Goal: Task Accomplishment & Management: Complete application form

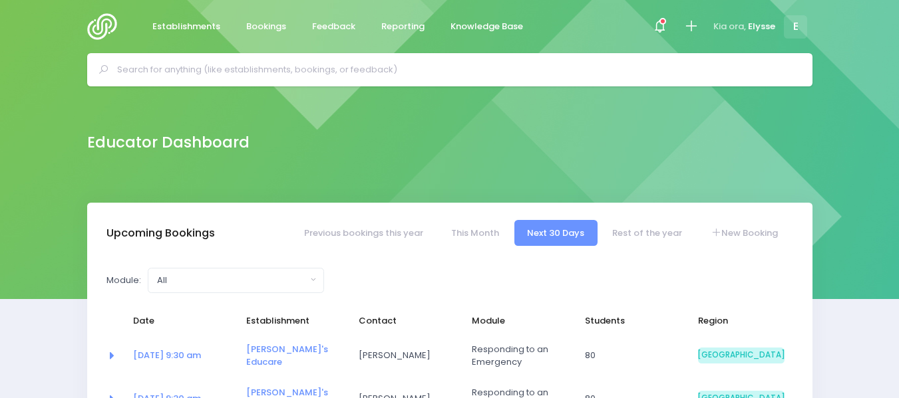
select select "5"
click at [734, 232] on link "New Booking" at bounding box center [743, 233] width 93 height 26
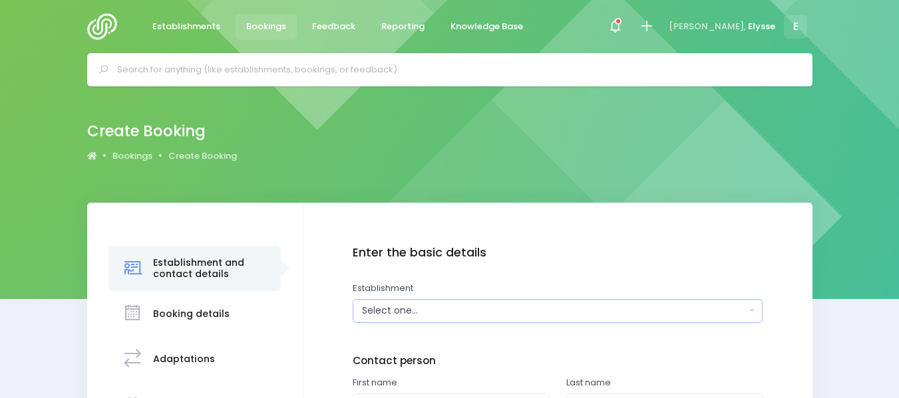
click at [382, 310] on div "Select one..." at bounding box center [553, 311] width 383 height 14
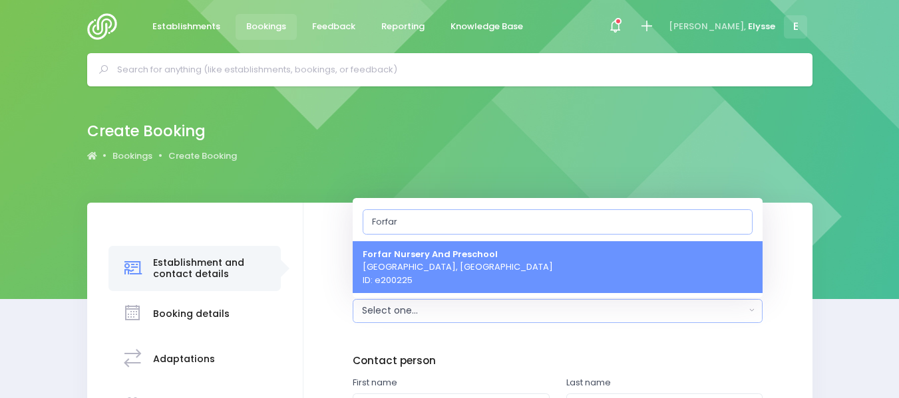
type input "Forfar"
click at [447, 270] on span "Forfar Nursery And Preschool [GEOGRAPHIC_DATA], [GEOGRAPHIC_DATA] ID: e200225" at bounding box center [457, 266] width 190 height 39
select select "200225"
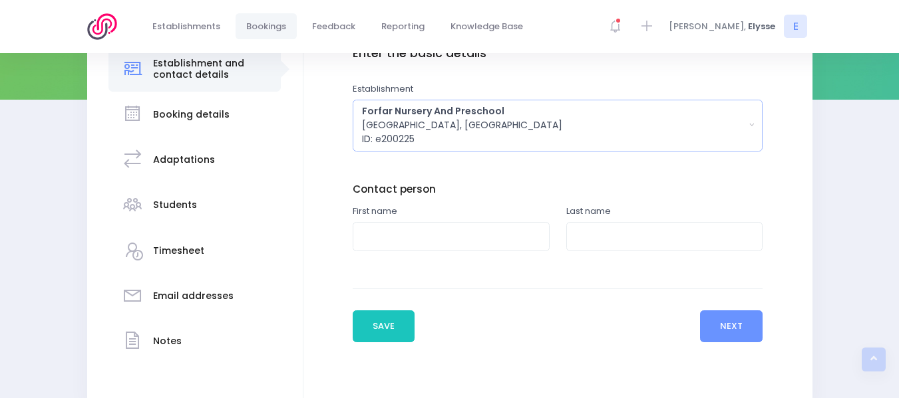
scroll to position [200, 0]
click at [416, 243] on input "text" at bounding box center [451, 236] width 197 height 30
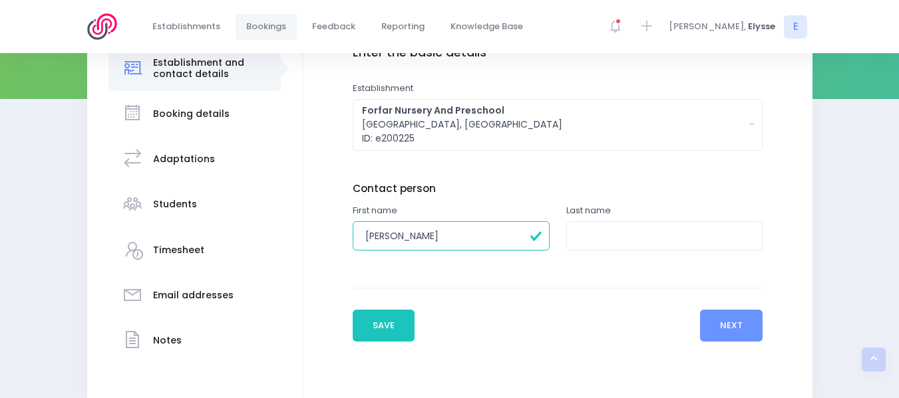
type input "[PERSON_NAME]"
click at [585, 236] on input "text" at bounding box center [664, 236] width 197 height 30
click at [595, 237] on input "Unkown" at bounding box center [664, 236] width 197 height 30
type input "Unknown"
click at [726, 316] on button "Next" at bounding box center [731, 326] width 63 height 32
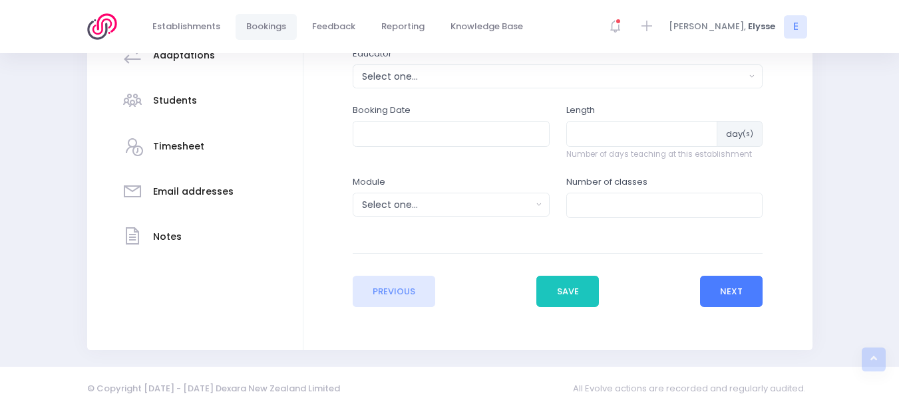
scroll to position [309, 0]
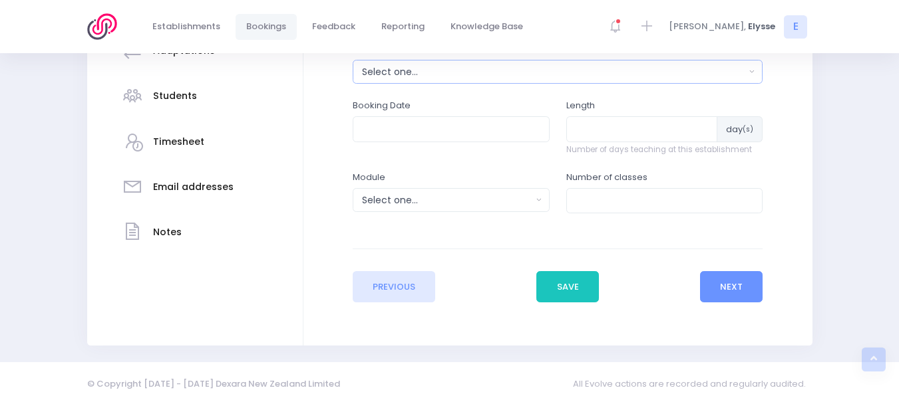
click at [468, 68] on div "Select one..." at bounding box center [553, 72] width 383 height 14
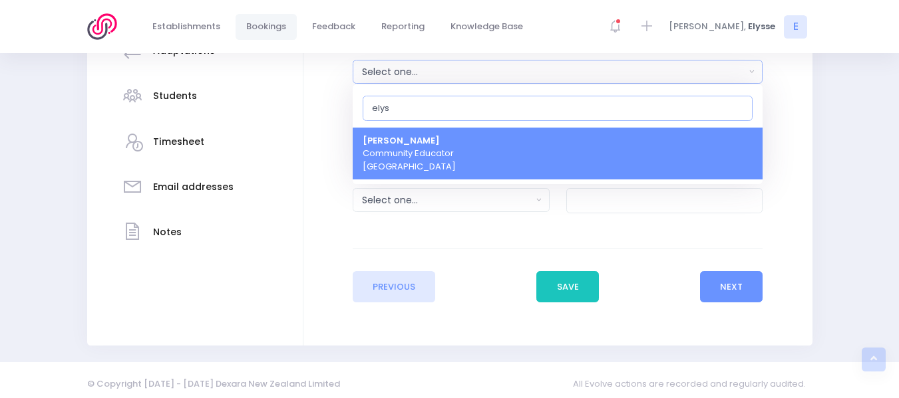
type input "elys"
click at [420, 140] on strong "[PERSON_NAME]" at bounding box center [400, 140] width 77 height 13
select select "319874"
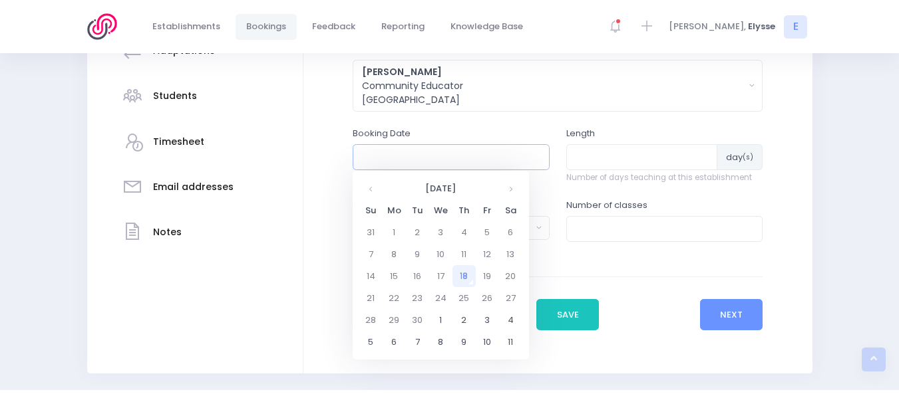
click at [422, 159] on input "text" at bounding box center [451, 156] width 197 height 25
click at [509, 189] on th at bounding box center [510, 189] width 23 height 22
click at [418, 299] on td "21" at bounding box center [417, 298] width 23 height 22
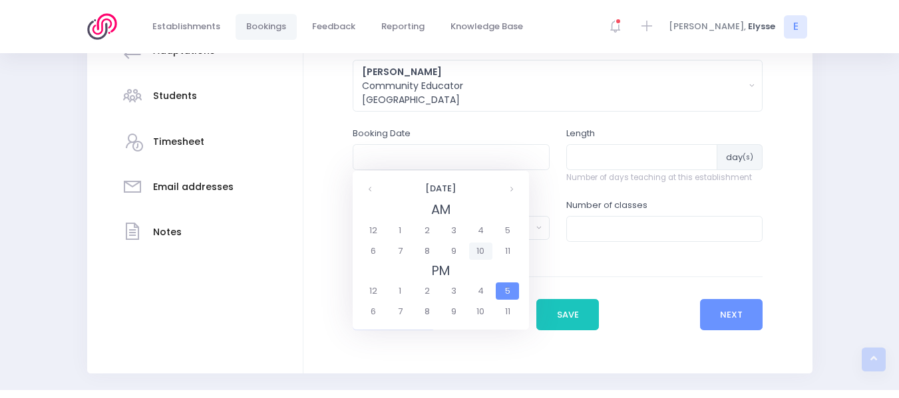
click at [486, 247] on span "10" at bounding box center [480, 251] width 23 height 17
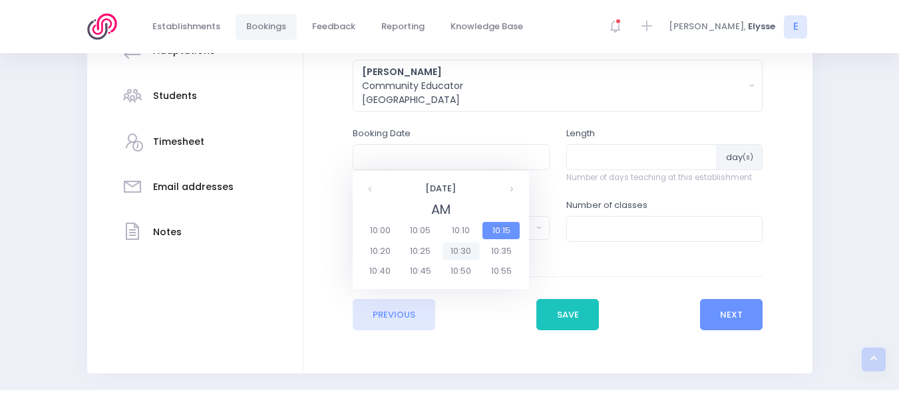
click at [465, 247] on span "10:30" at bounding box center [460, 251] width 37 height 17
type input "[DATE] 10:30 AM"
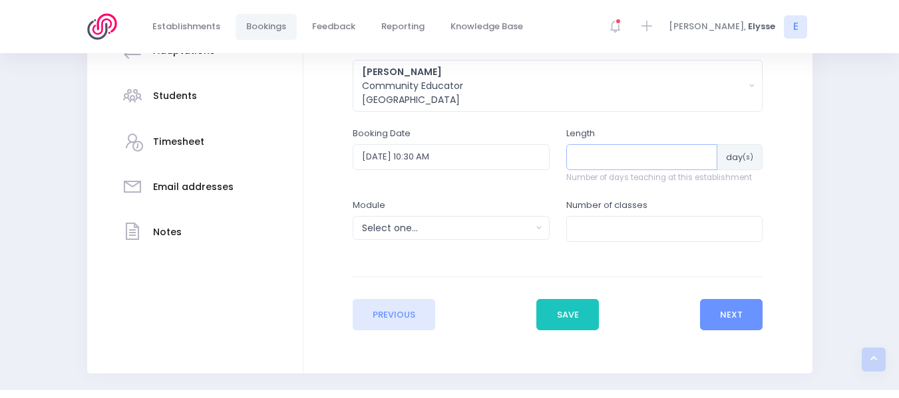
click at [596, 163] on input "number" at bounding box center [642, 156] width 152 height 25
type input "1"
click at [446, 231] on div "Select one..." at bounding box center [447, 228] width 170 height 14
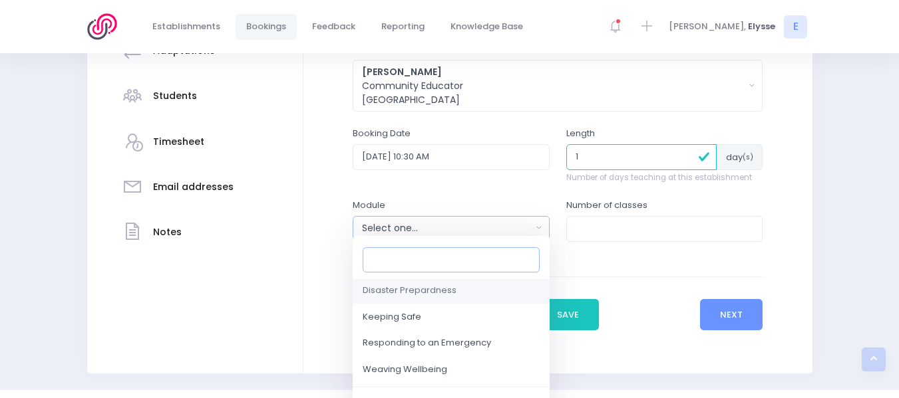
scroll to position [154, 0]
click at [422, 345] on span "Responding to an Emergency" at bounding box center [426, 343] width 128 height 13
select select "Responding to an Emergency"
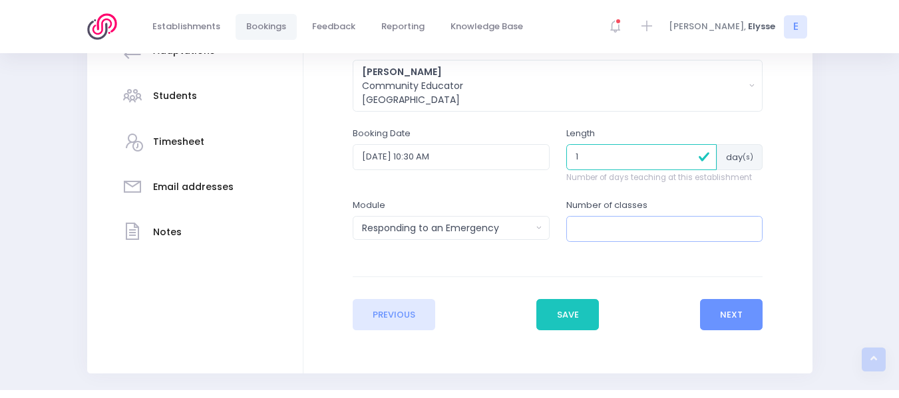
click at [626, 227] on input "number" at bounding box center [664, 228] width 197 height 25
type input "1"
click at [738, 317] on button "Next" at bounding box center [731, 315] width 63 height 32
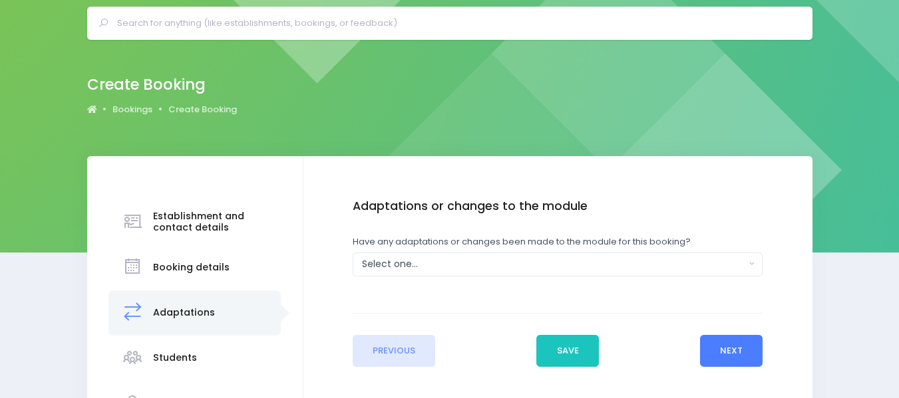
scroll to position [0, 0]
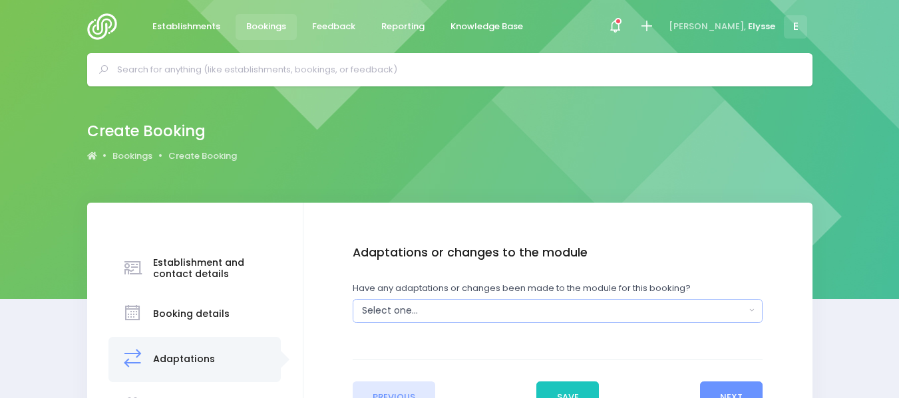
click at [430, 310] on div "Select one..." at bounding box center [553, 311] width 383 height 14
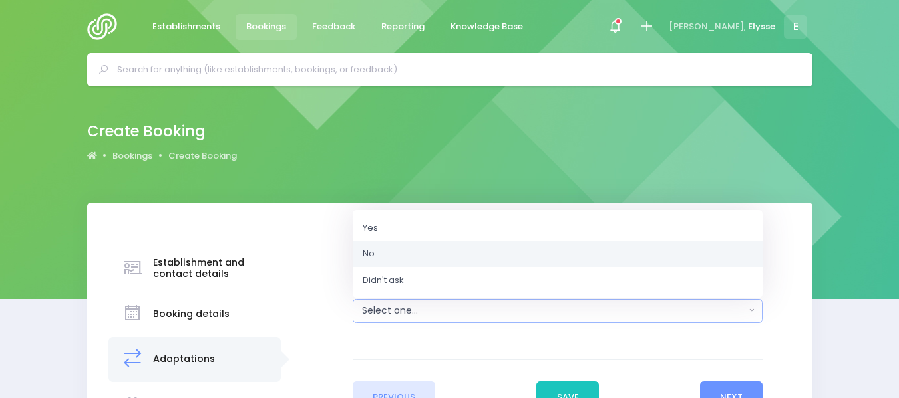
click at [395, 252] on link "No" at bounding box center [558, 254] width 410 height 27
select select "No"
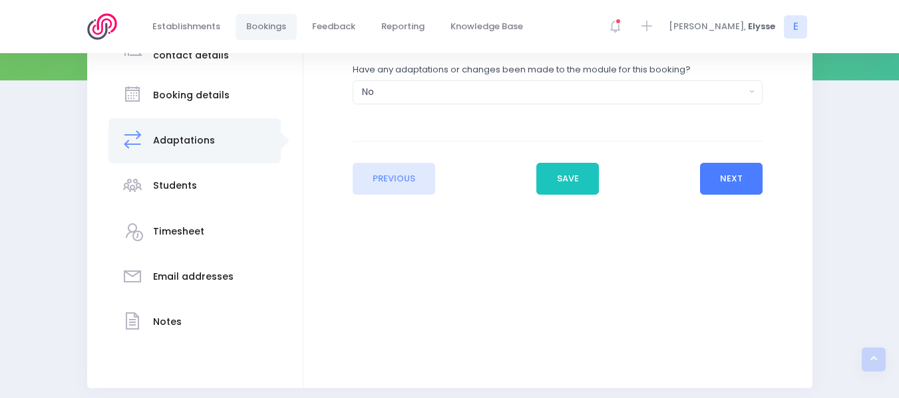
click at [724, 187] on button "Next" at bounding box center [731, 179] width 63 height 32
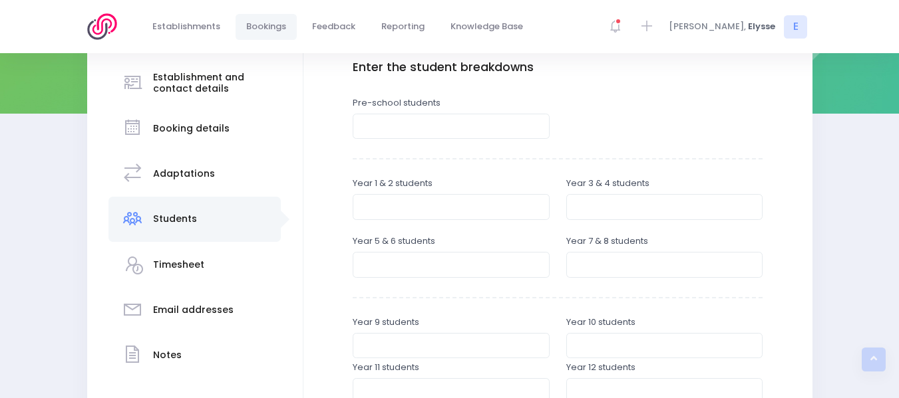
scroll to position [227, 0]
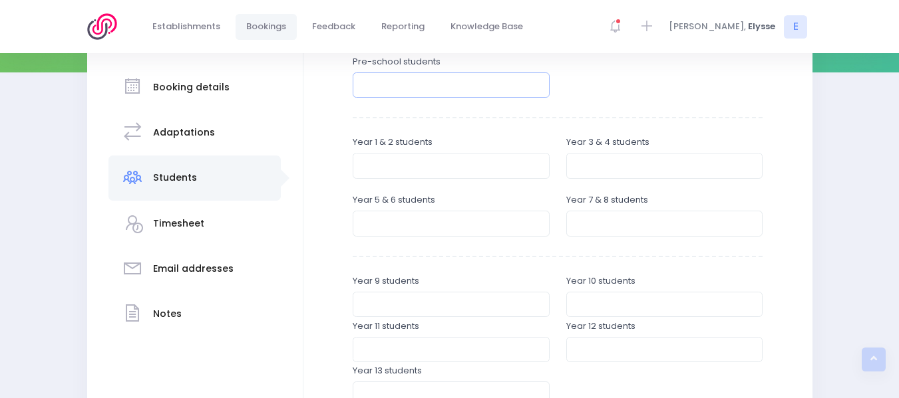
click at [462, 82] on input "number" at bounding box center [451, 84] width 197 height 25
type input "32"
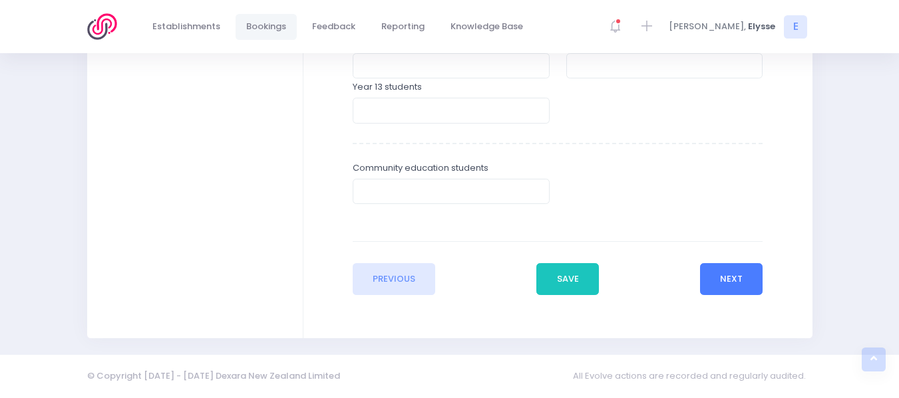
click at [721, 271] on button "Next" at bounding box center [731, 279] width 63 height 32
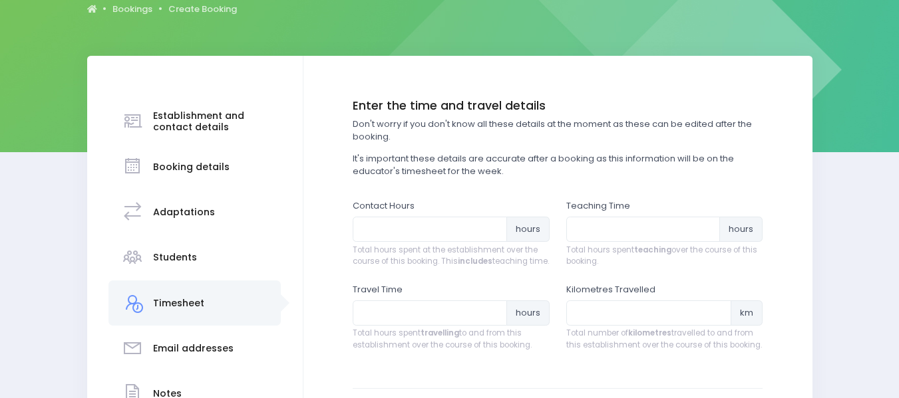
scroll to position [172, 0]
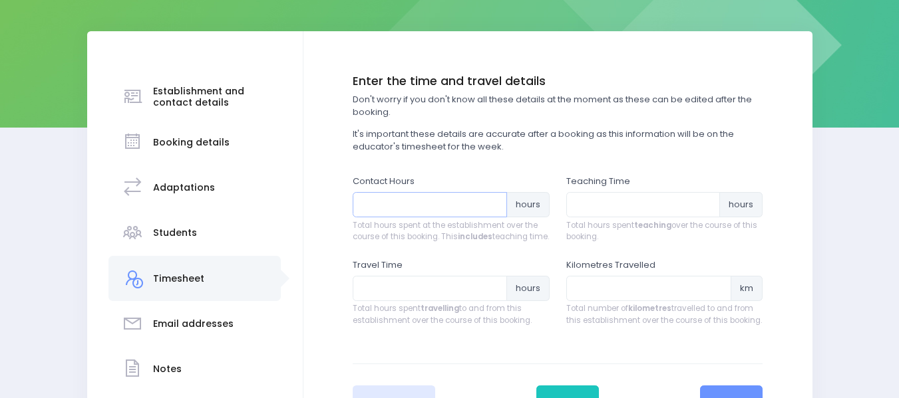
click at [412, 206] on input "number" at bounding box center [430, 204] width 154 height 25
type input "1"
click at [581, 204] on input "number" at bounding box center [643, 204] width 154 height 25
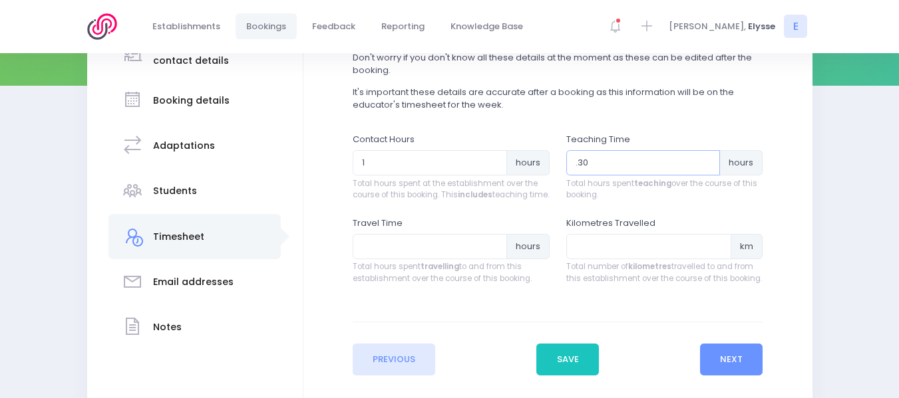
scroll to position [214, 0]
type input ".3"
type input ".30"
click at [375, 258] on input "number" at bounding box center [430, 245] width 154 height 25
type input ".2"
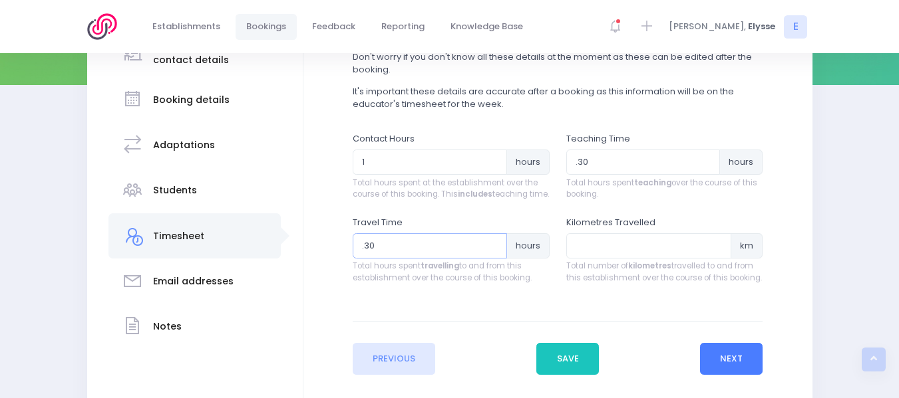
type input ".30"
click at [730, 374] on button "Next" at bounding box center [731, 359] width 63 height 32
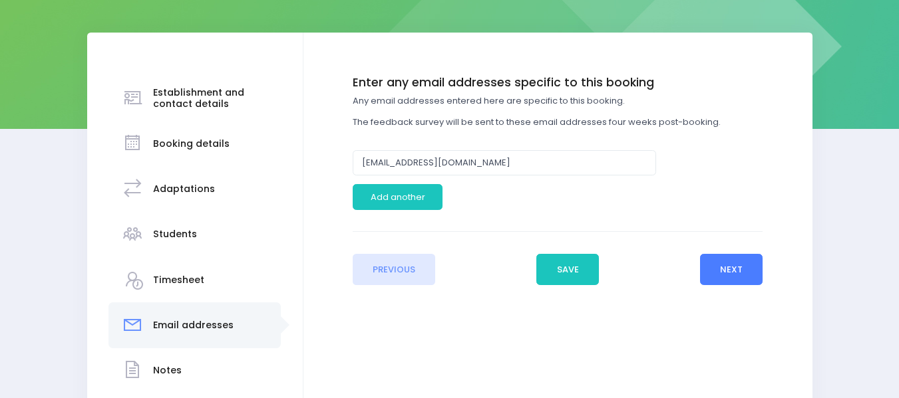
scroll to position [172, 0]
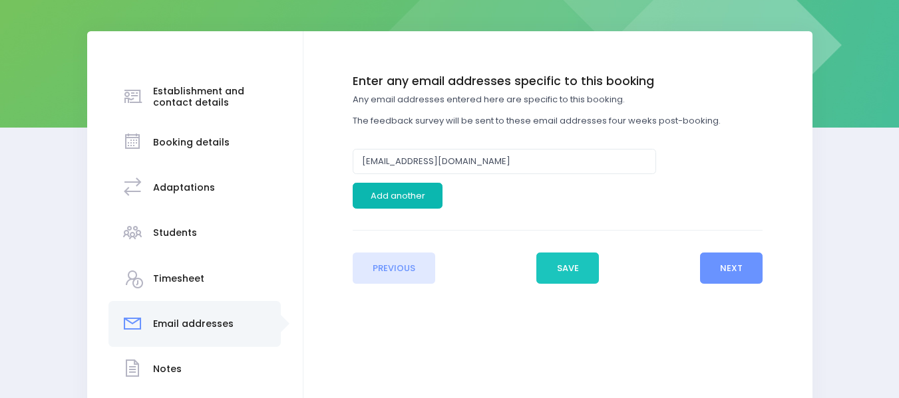
click at [414, 195] on button "Add another" at bounding box center [398, 195] width 90 height 25
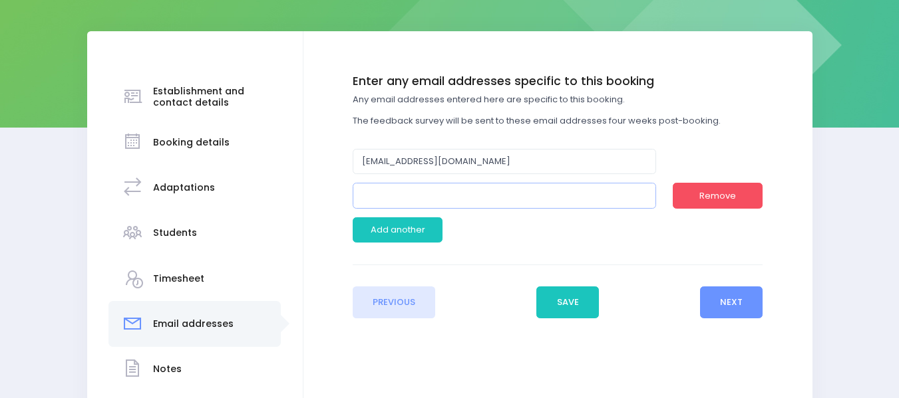
click at [396, 200] on input "email" at bounding box center [504, 195] width 303 height 25
paste input "[EMAIL_ADDRESS][DOMAIN_NAME]>"
type input "[EMAIL_ADDRESS][DOMAIN_NAME]"
click at [739, 301] on button "Next" at bounding box center [731, 303] width 63 height 32
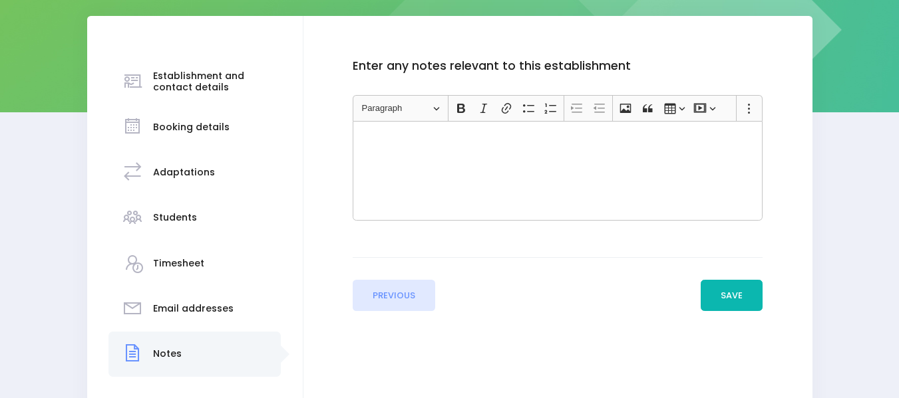
scroll to position [188, 0]
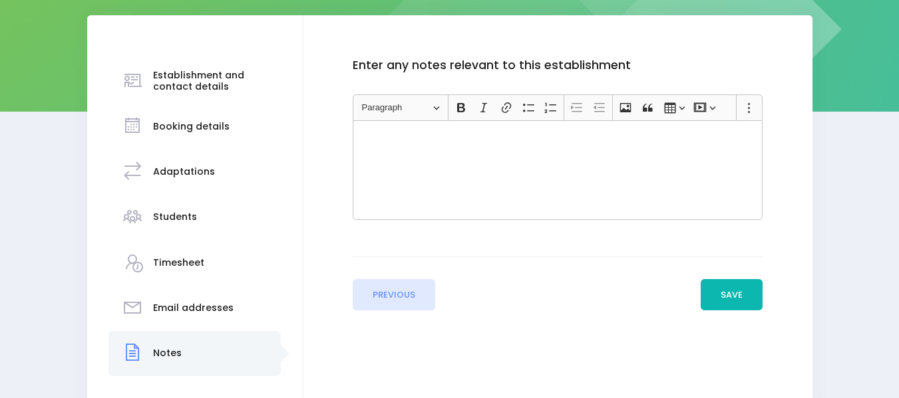
click at [735, 301] on button "Save" at bounding box center [731, 295] width 63 height 32
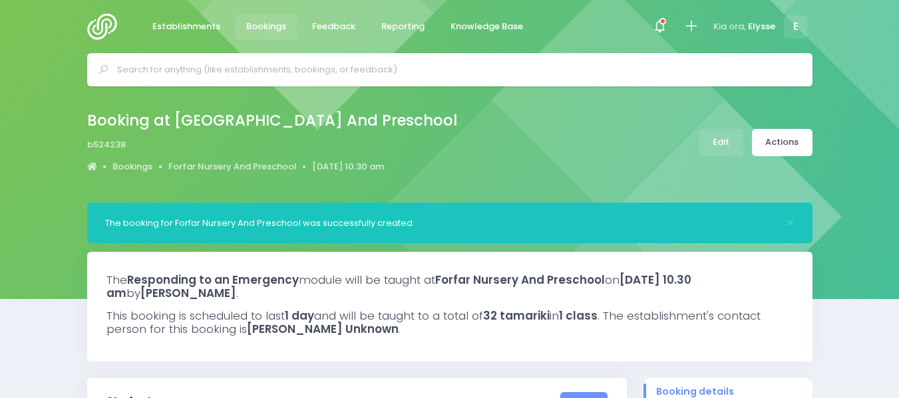
select select "5"
click at [791, 144] on link "Actions" at bounding box center [782, 142] width 61 height 27
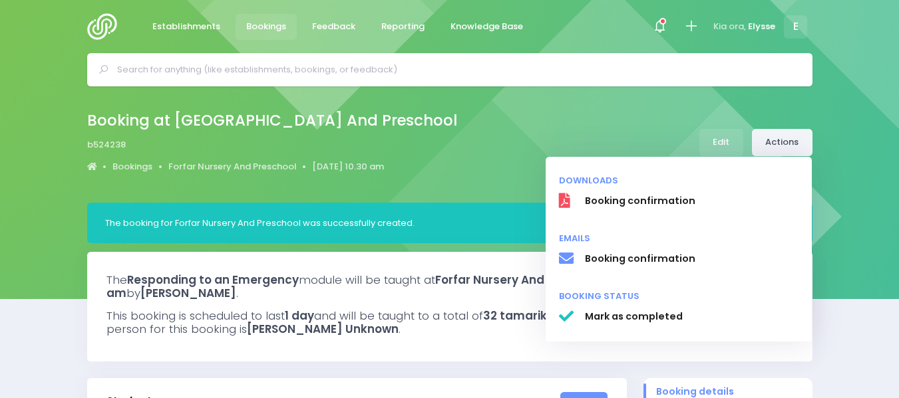
click at [791, 144] on link "Actions" at bounding box center [782, 142] width 61 height 27
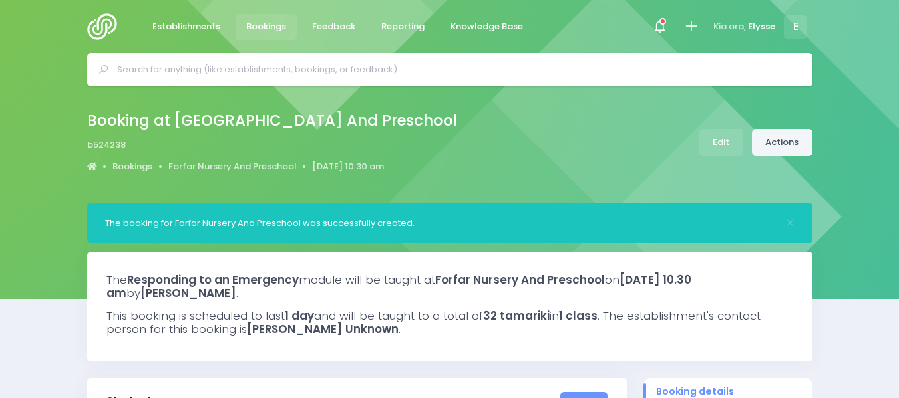
click at [792, 136] on link "Actions" at bounding box center [782, 142] width 61 height 27
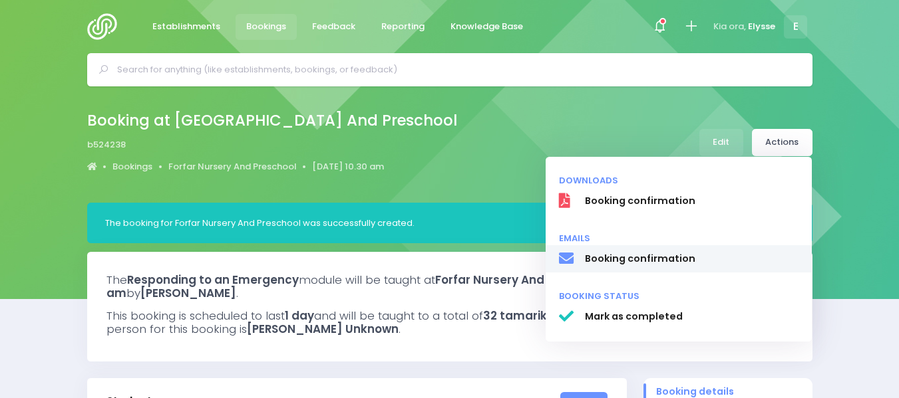
click at [641, 257] on span "Booking confirmation" at bounding box center [691, 259] width 214 height 14
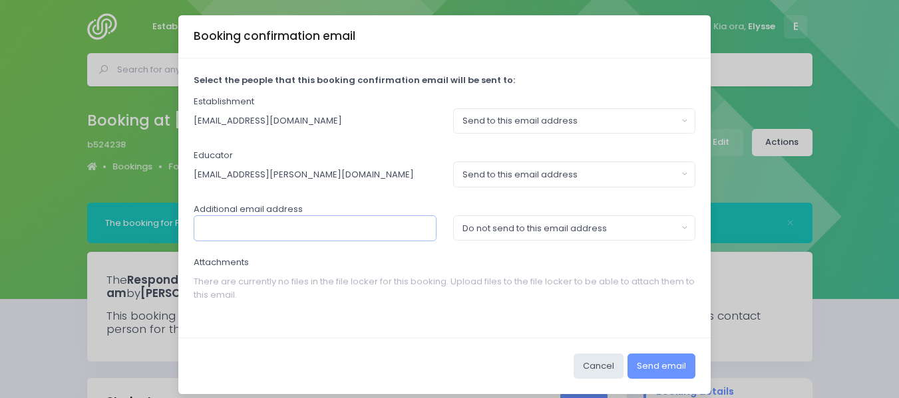
click at [282, 233] on input "text" at bounding box center [315, 228] width 243 height 25
paste input "[EMAIL_ADDRESS][DOMAIN_NAME]>"
type input "[EMAIL_ADDRESS][DOMAIN_NAME]"
click at [683, 230] on button "Do not send to this email address" at bounding box center [574, 228] width 243 height 25
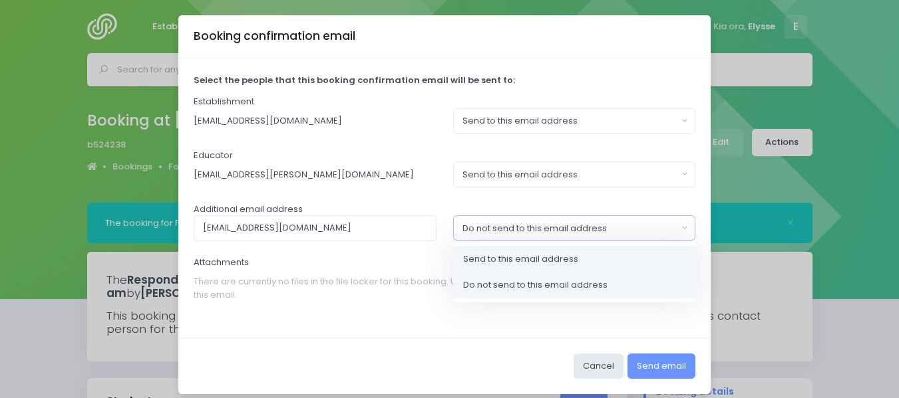
click at [549, 259] on span "Send to this email address" at bounding box center [520, 259] width 115 height 13
select select "send"
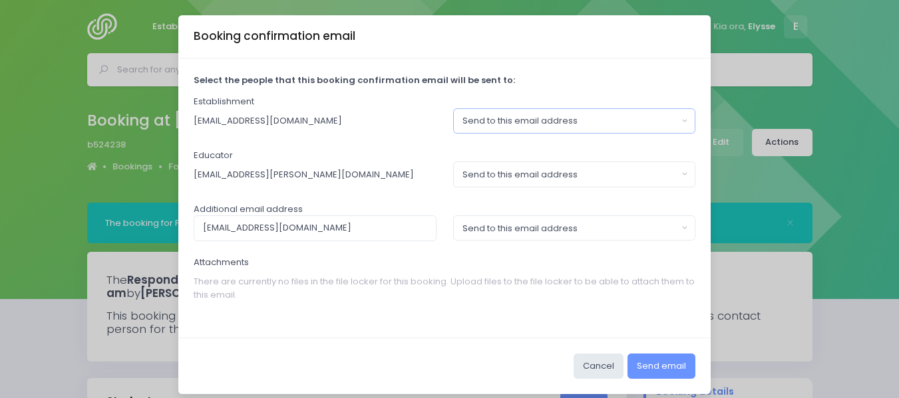
click at [684, 119] on button "Send to this email address" at bounding box center [574, 120] width 243 height 25
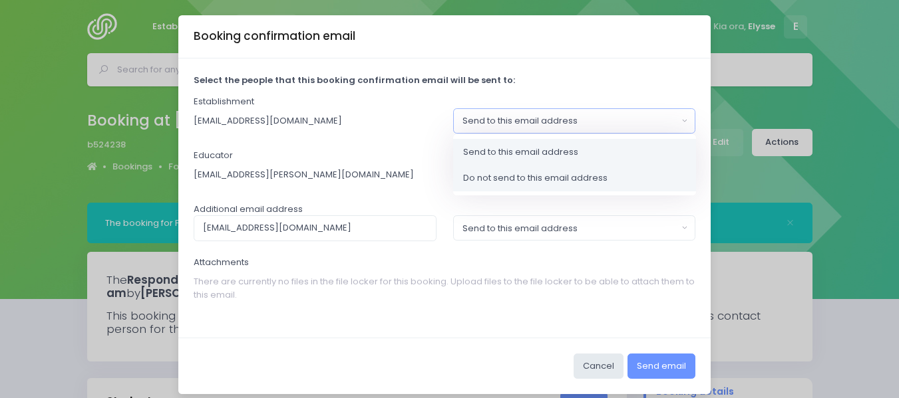
click at [560, 178] on span "Do not send to this email address" at bounding box center [535, 178] width 144 height 13
select select "no_email"
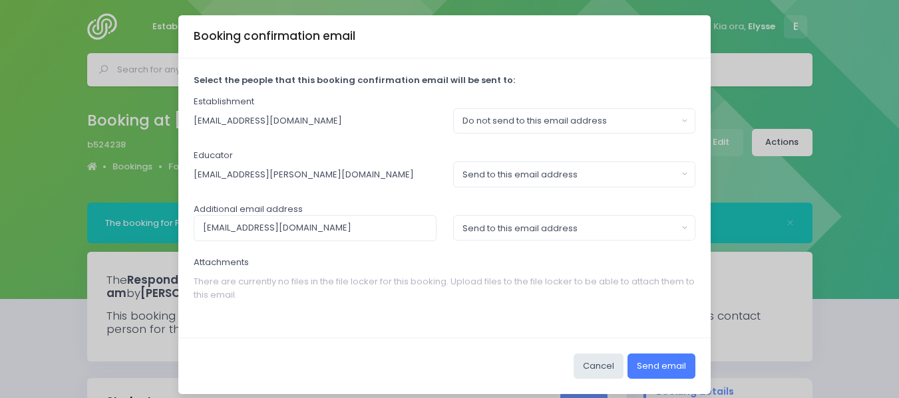
click at [643, 375] on button "Send email" at bounding box center [661, 366] width 68 height 25
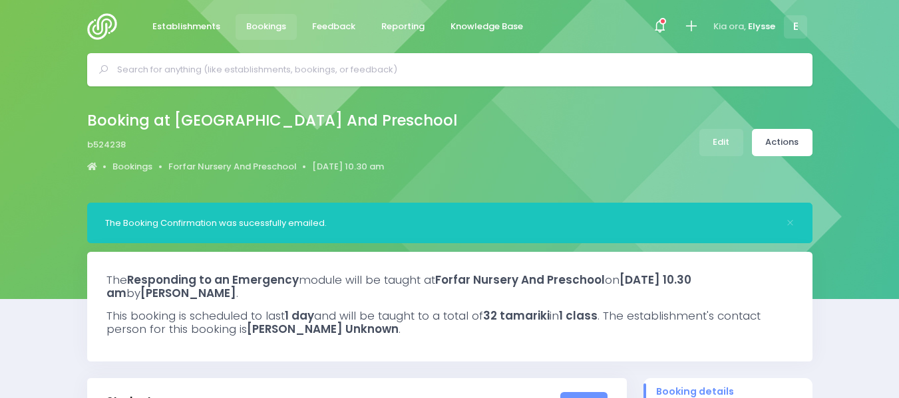
select select "5"
